Goal: Check status: Check status

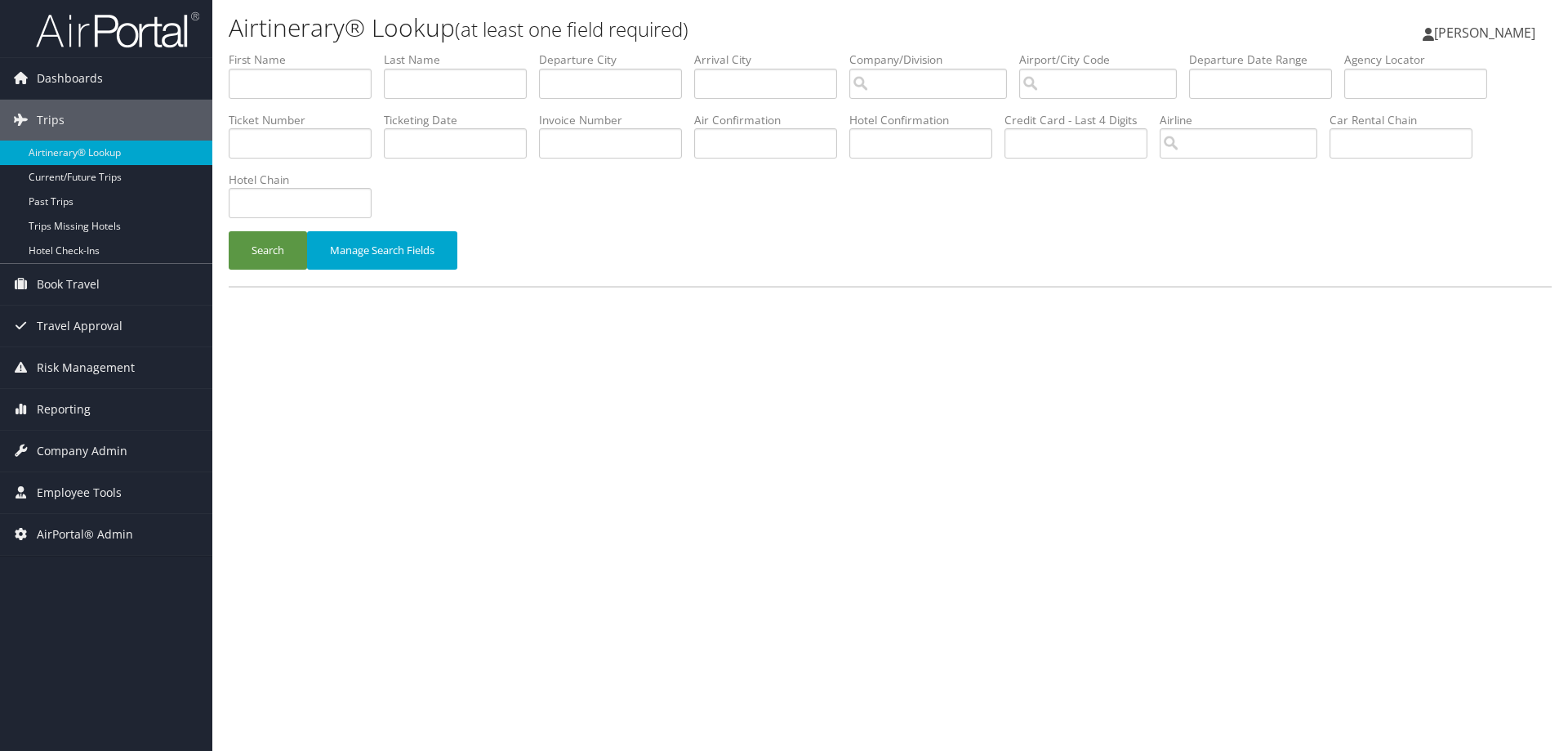
click at [323, 99] on li "First Name" at bounding box center [306, 81] width 155 height 60
click at [327, 91] on input "text" at bounding box center [300, 83] width 143 height 30
type input "Tajuana"
type input "Carter"
click at [229, 231] on button "Search" at bounding box center [268, 249] width 78 height 38
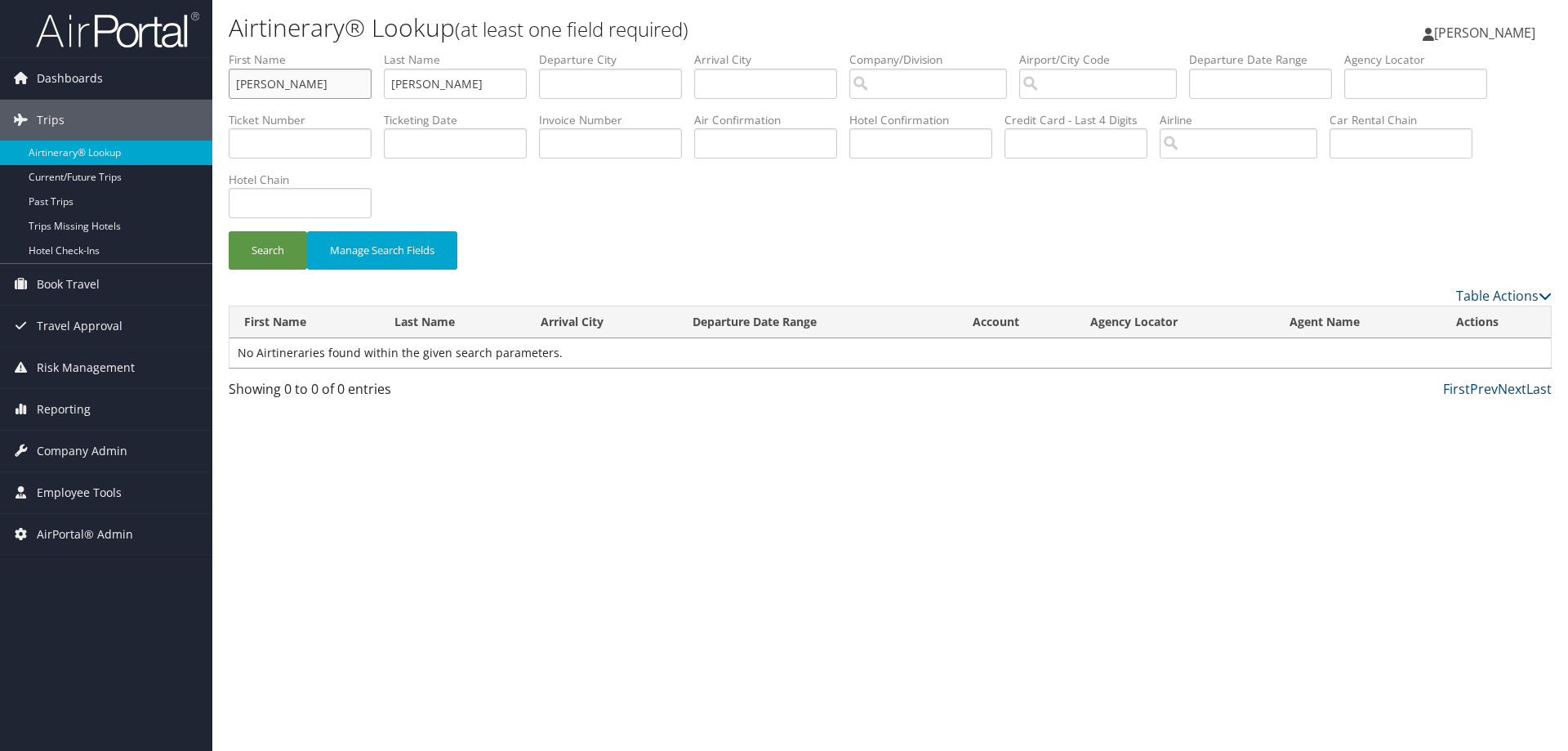
click at [253, 82] on input "Tajuana" at bounding box center [300, 83] width 143 height 30
click at [229, 231] on button "Search" at bounding box center [268, 249] width 78 height 38
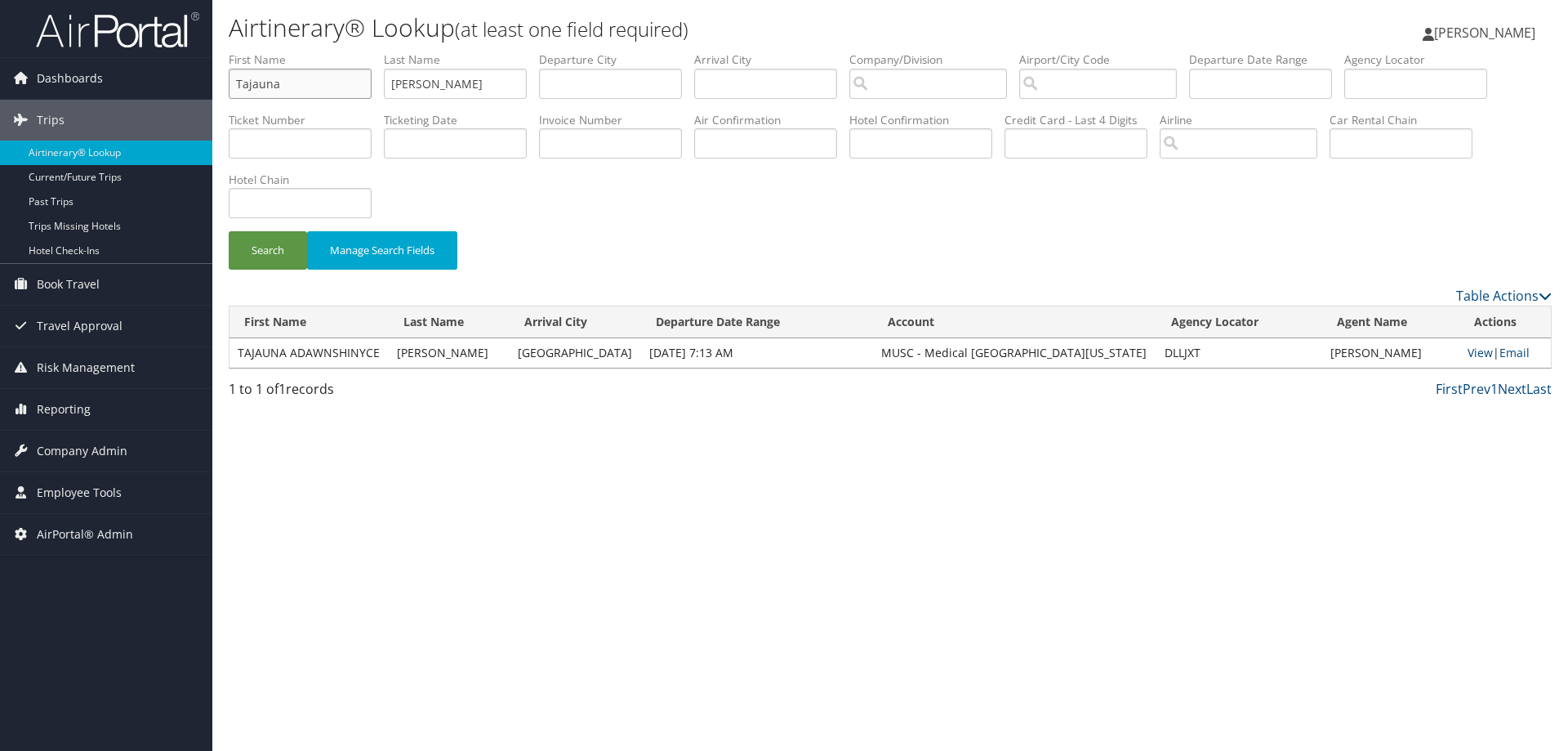
drag, startPoint x: 240, startPoint y: 102, endPoint x: 0, endPoint y: 0, distance: 260.8
click at [60, 107] on div "Dashboards AirPortal 360™ (Manager) AirPortal 360™ (Agent) My Travel Dashboard …" at bounding box center [784, 376] width 1568 height 751
type input "="
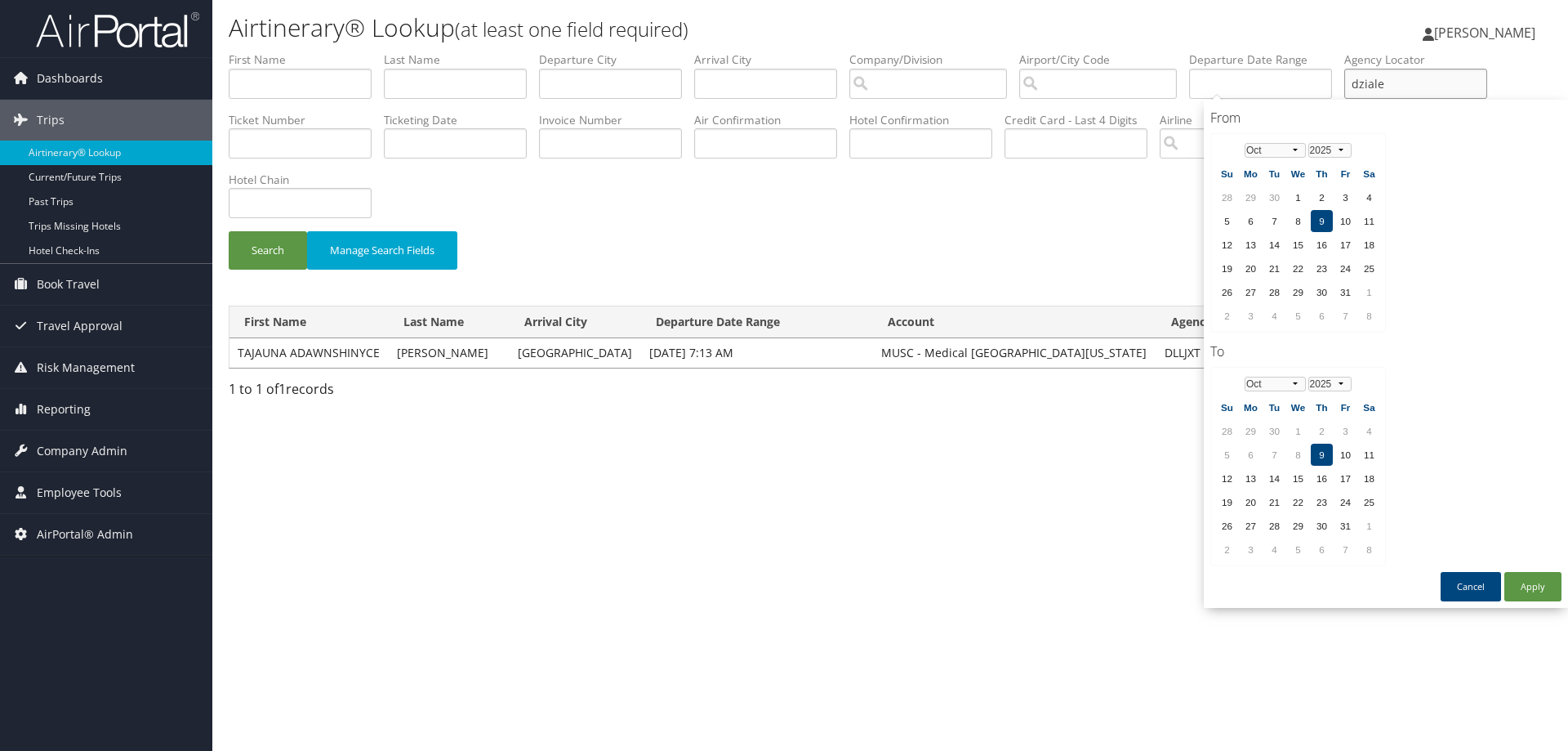
type input "dziale"
click at [229, 231] on button "Search" at bounding box center [268, 249] width 78 height 38
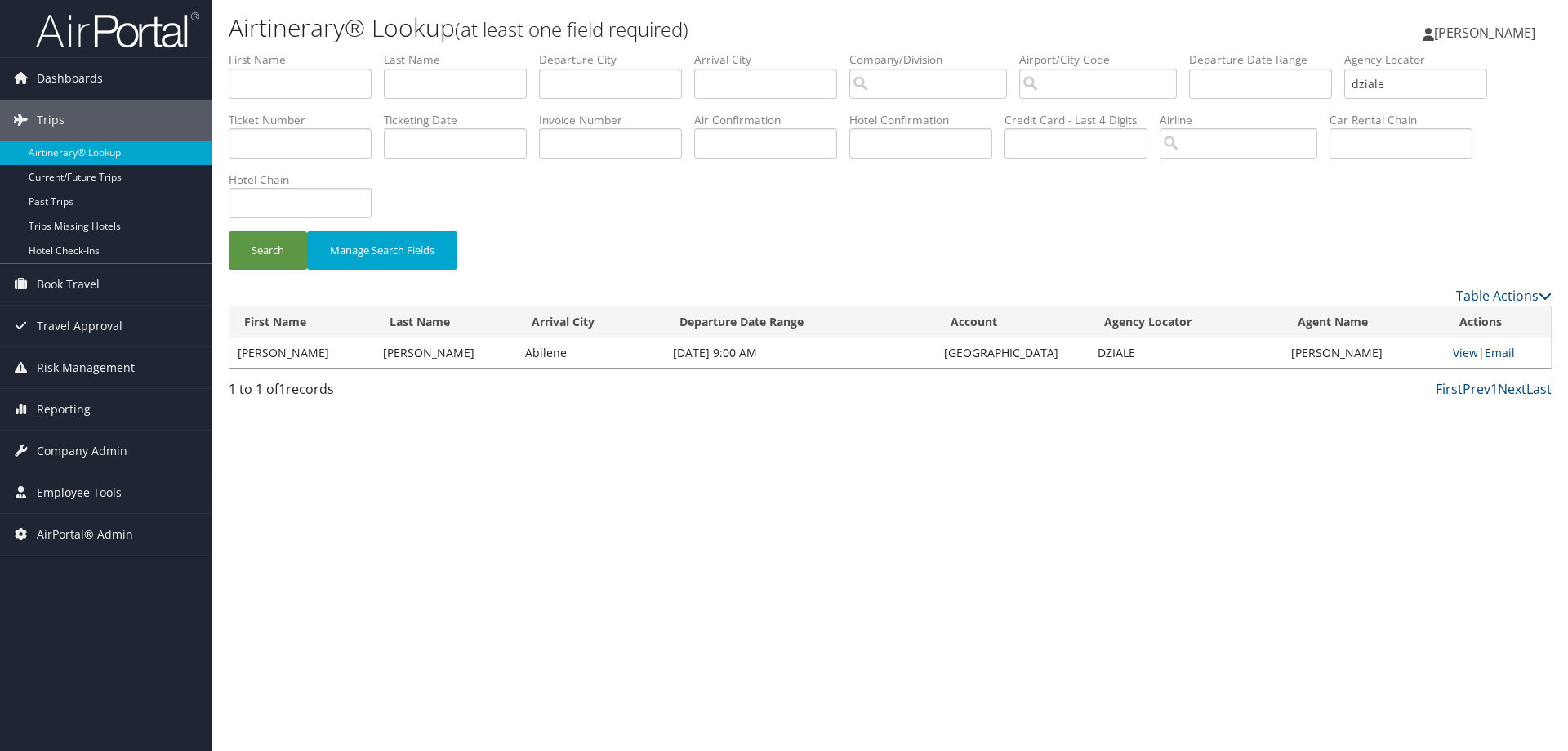
click at [616, 618] on div "Airtinerary® Lookup (at least one field required) Elliot Frenzel Elliot Frenzel…" at bounding box center [890, 376] width 1356 height 751
click at [1461, 356] on link "View" at bounding box center [1466, 353] width 25 height 16
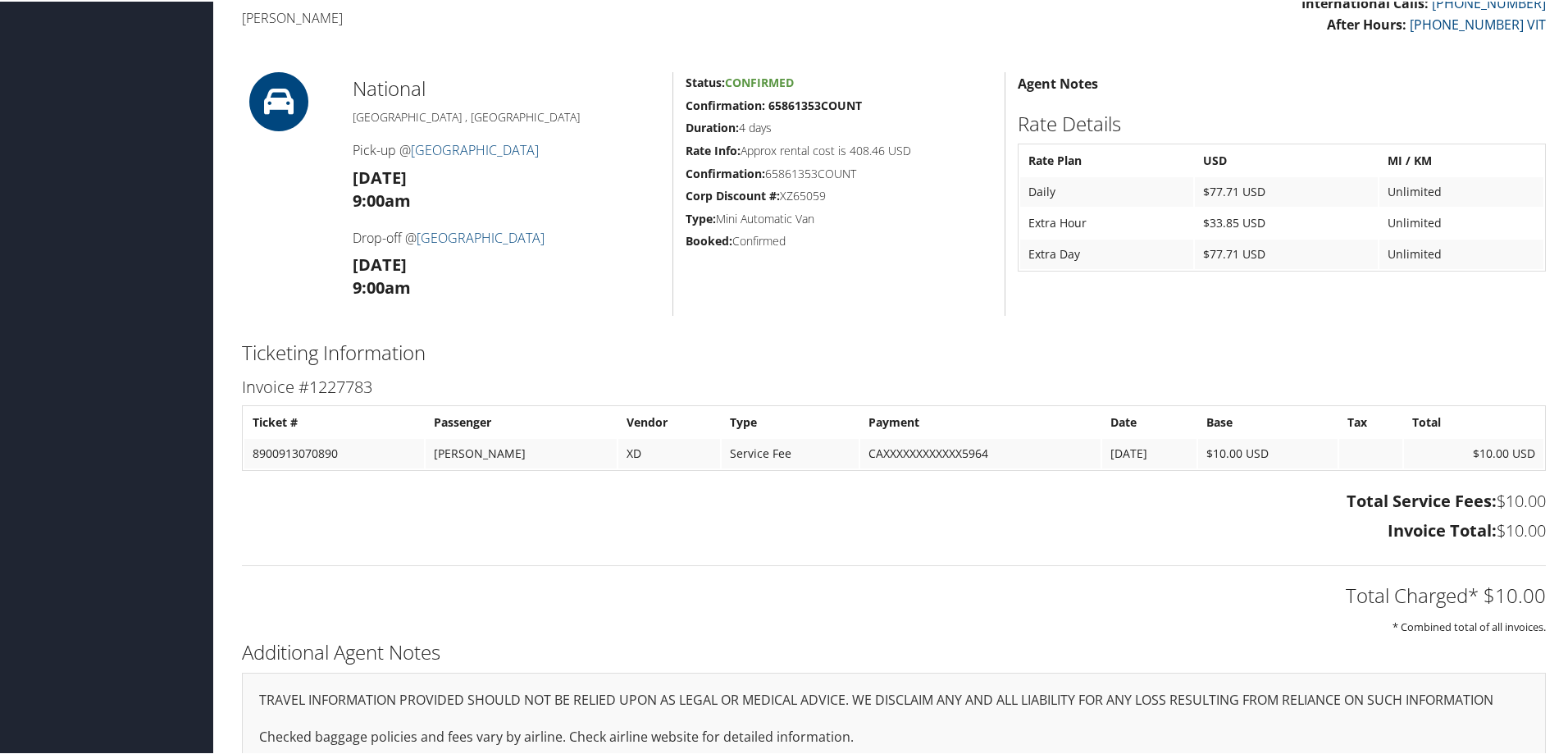
scroll to position [556, 0]
